Goal: Information Seeking & Learning: Learn about a topic

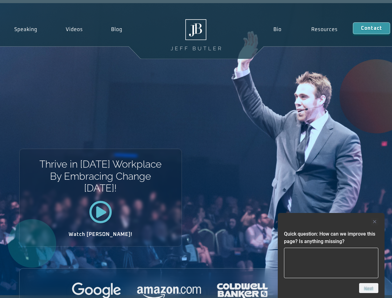
click at [196, 149] on div "Thrive in [DATE] Workplace By Embracing Change [DATE]! Watch [PERSON_NAME]!" at bounding box center [196, 149] width 392 height 292
click at [331, 222] on div at bounding box center [331, 221] width 94 height 7
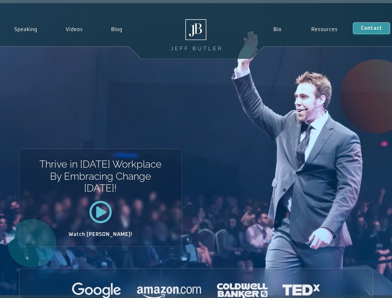
click at [369, 288] on div at bounding box center [196, 291] width 353 height 17
